Goal: Navigation & Orientation: Find specific page/section

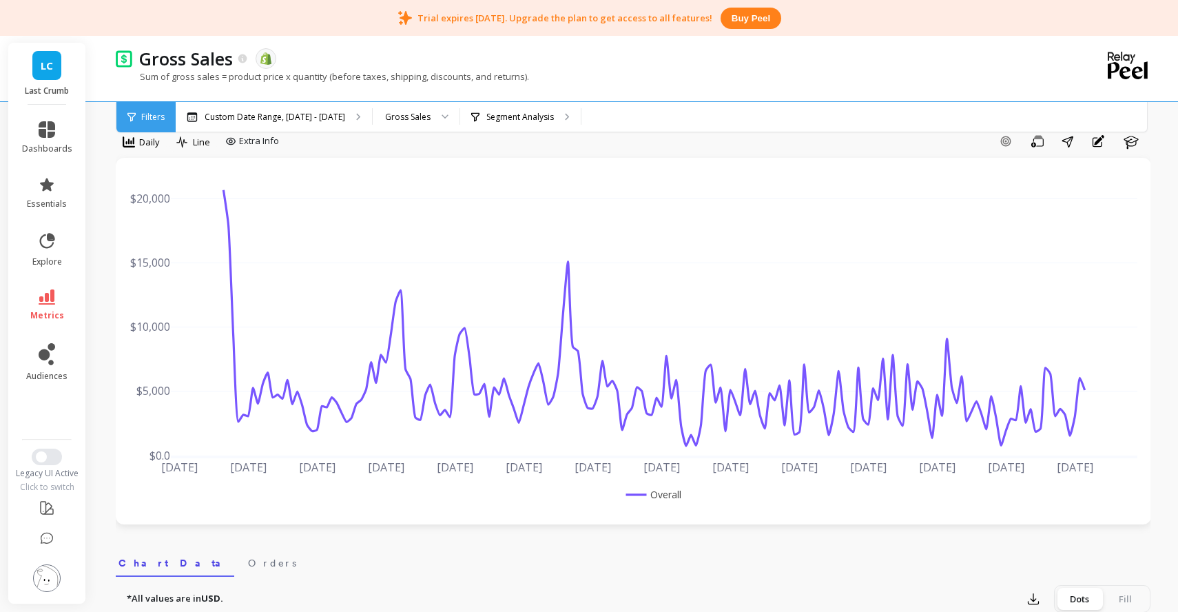
click at [43, 310] on span "metrics" at bounding box center [47, 315] width 34 height 11
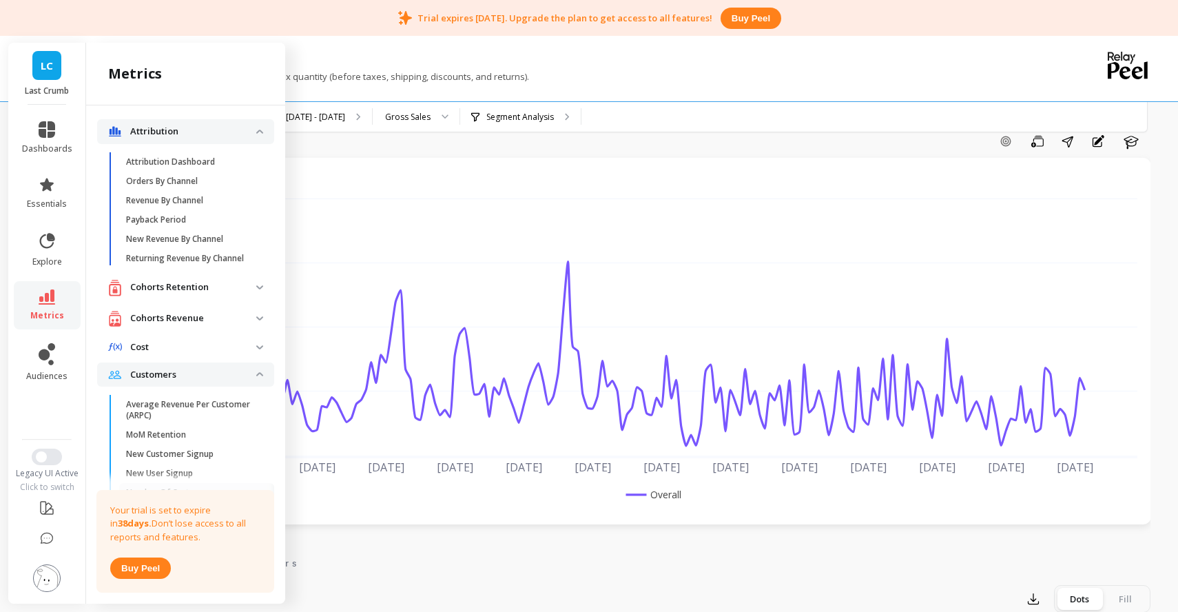
click at [185, 287] on p "Cohorts Retention" at bounding box center [193, 287] width 126 height 14
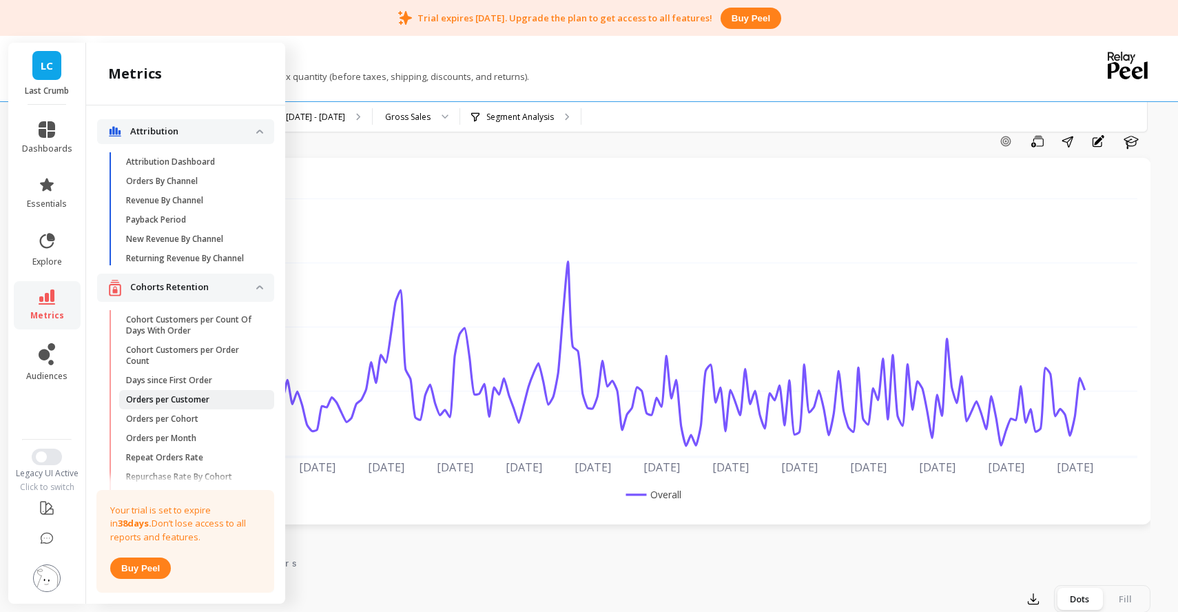
click at [182, 392] on link "Orders per Customer" at bounding box center [196, 399] width 155 height 19
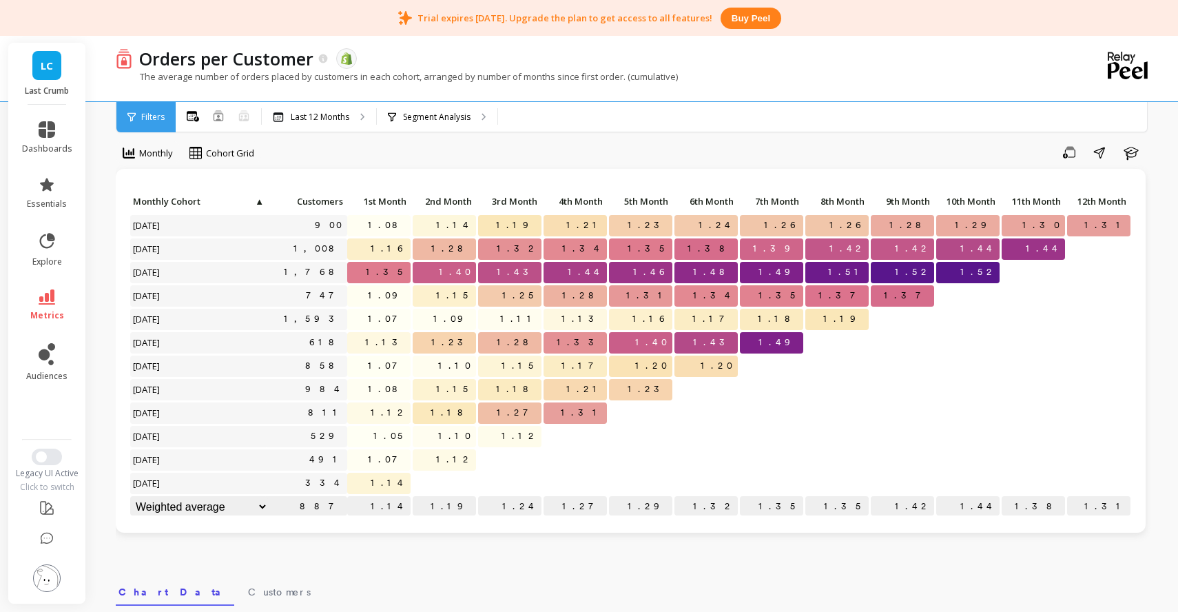
scroll to position [12, 0]
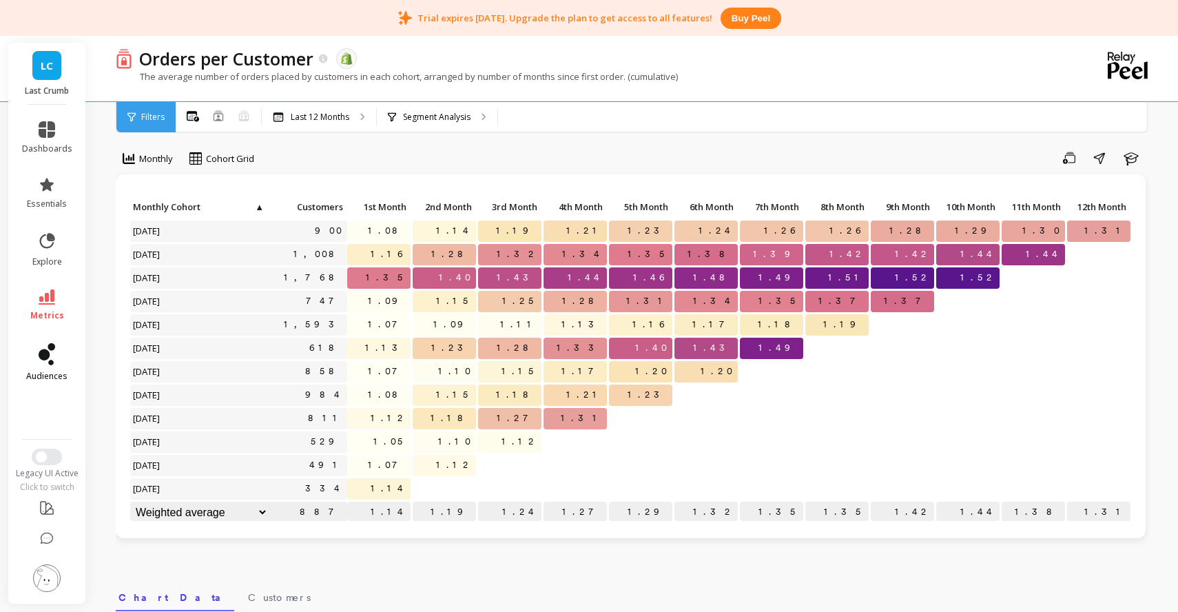
click at [61, 348] on link "audiences" at bounding box center [47, 362] width 50 height 39
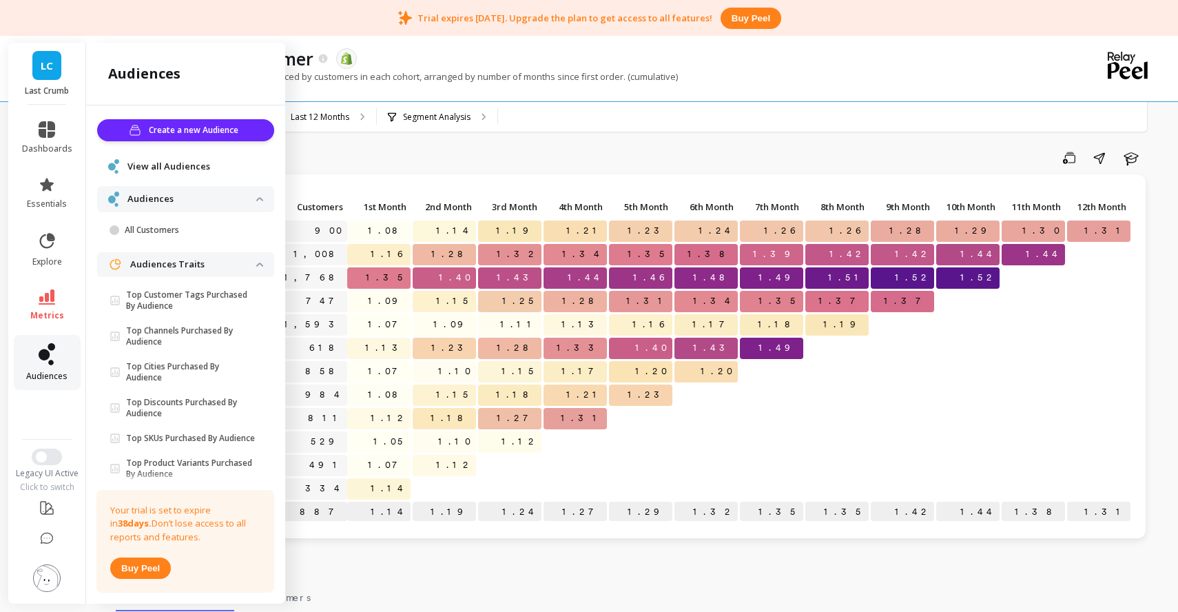
scroll to position [43, 0]
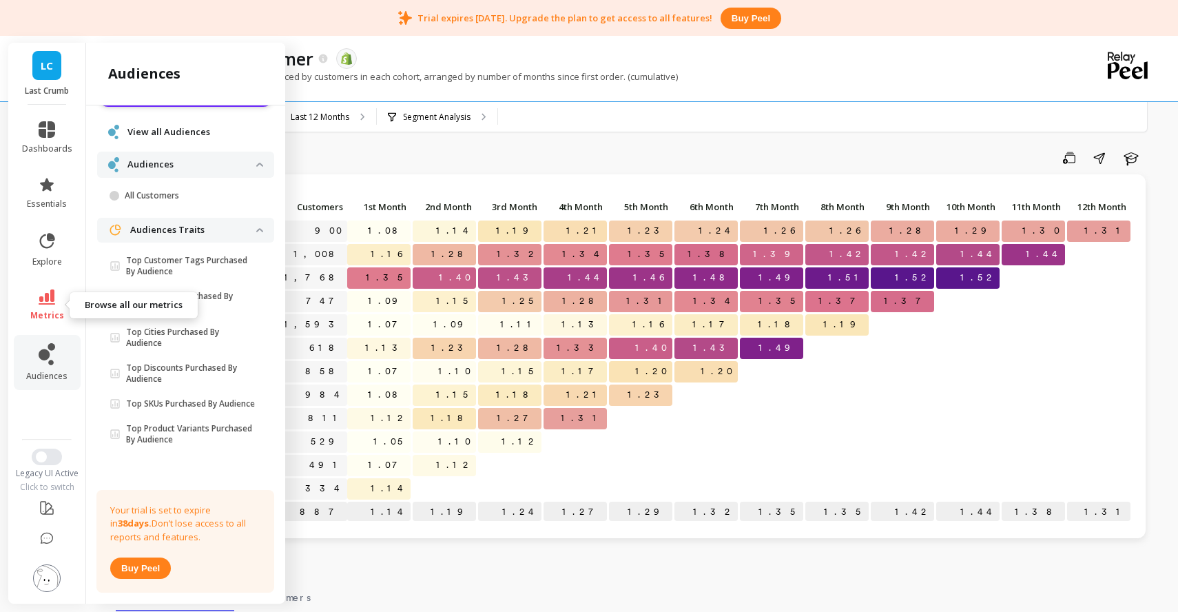
click at [57, 293] on link "metrics" at bounding box center [47, 305] width 50 height 32
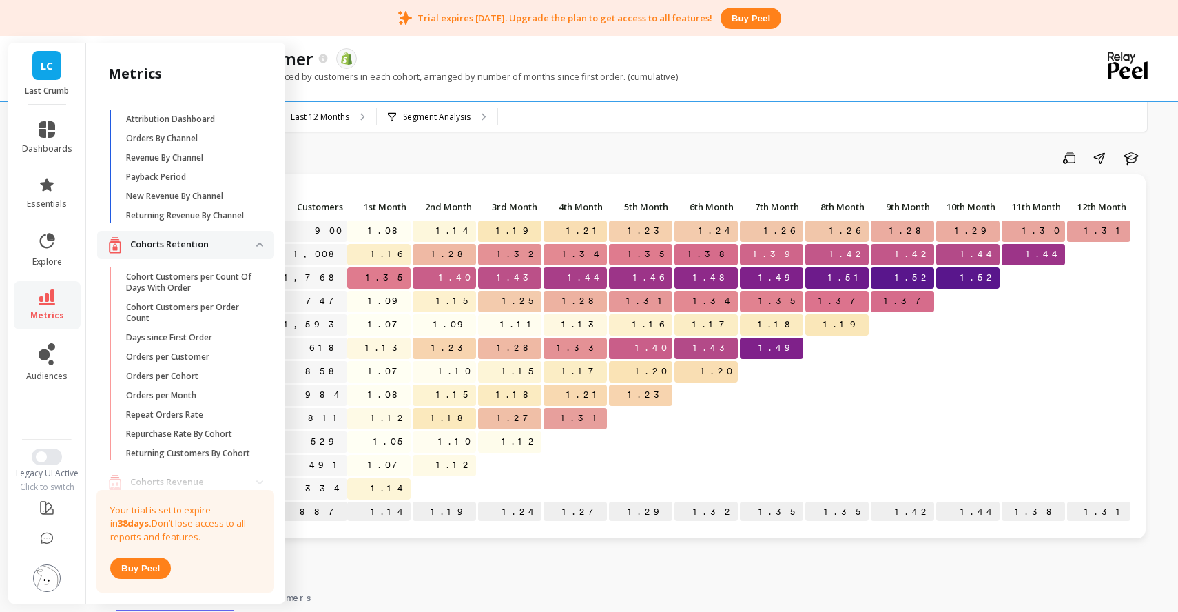
scroll to position [0, 0]
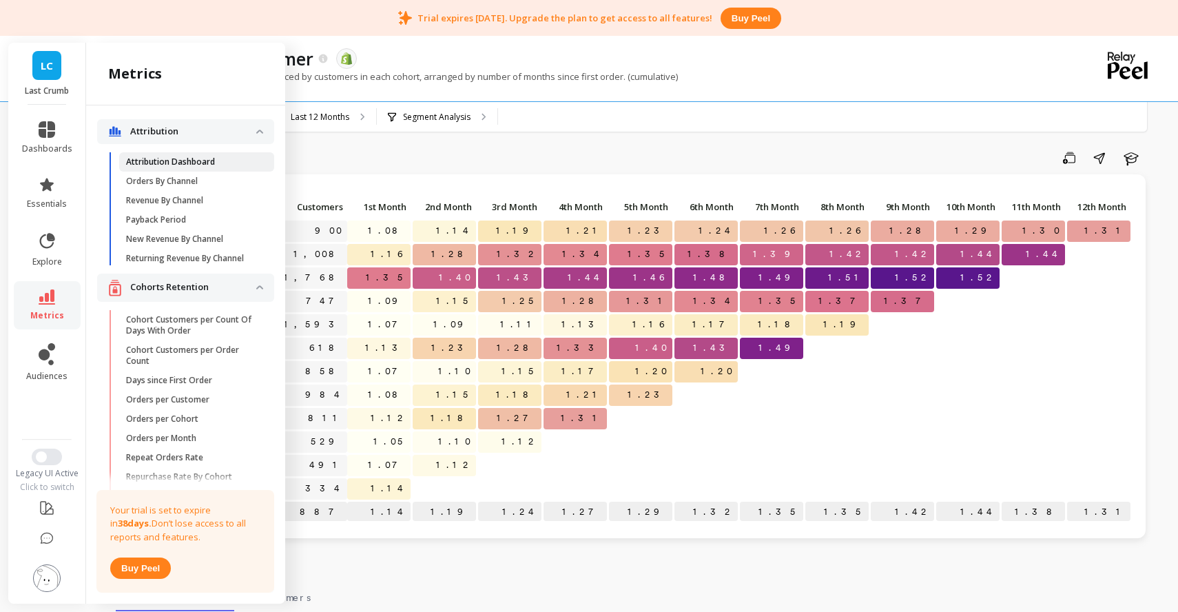
click at [188, 164] on p "Attribution Dashboard" at bounding box center [170, 161] width 89 height 11
